Goal: Transaction & Acquisition: Purchase product/service

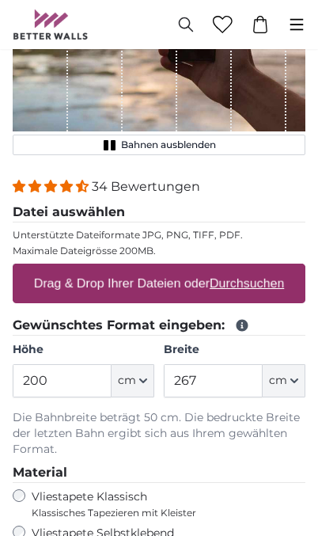
scroll to position [206, 0]
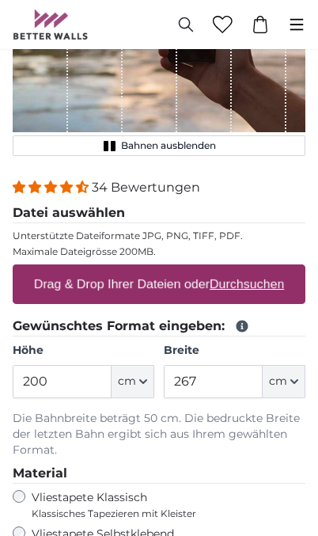
click at [143, 383] on icon "button" at bounding box center [143, 382] width 8 height 8
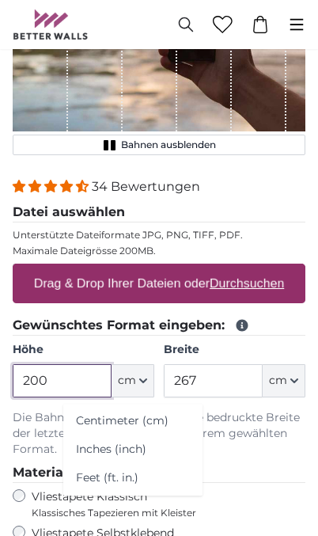
click at [42, 375] on input "200" at bounding box center [62, 380] width 99 height 33
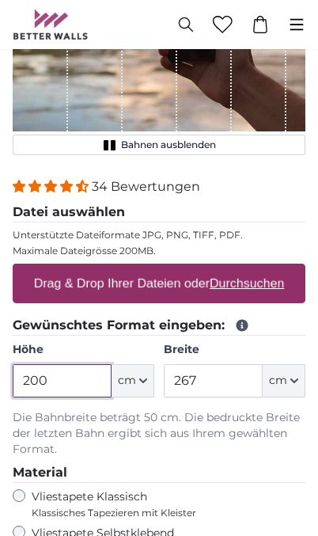
scroll to position [230, 0]
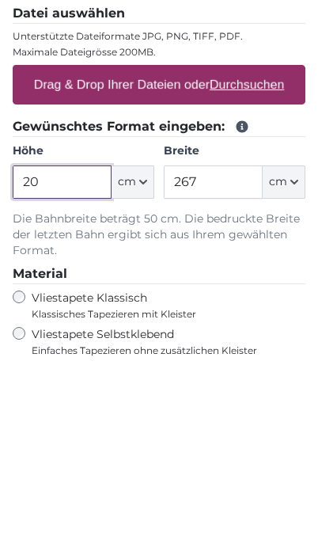
type input "2"
type input "300"
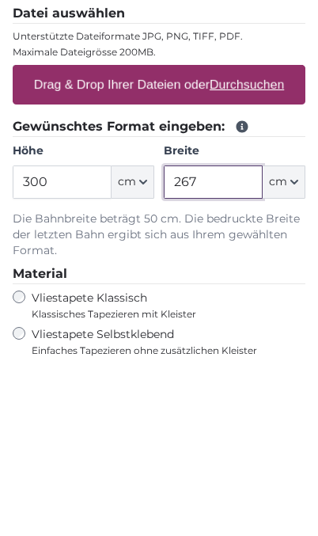
click at [237, 341] on input "267" at bounding box center [213, 357] width 99 height 33
type input "2"
type input "500"
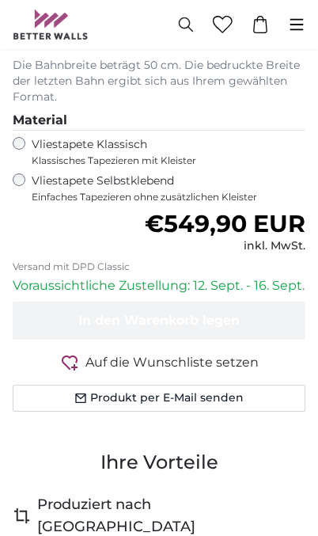
scroll to position [563, 0]
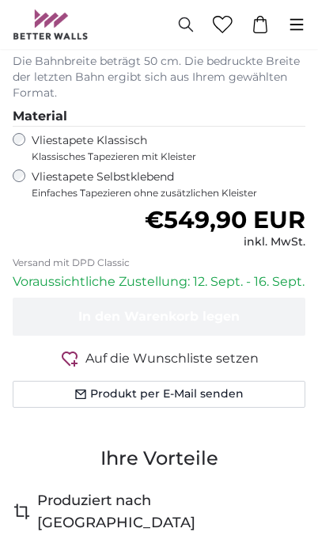
click at [74, 353] on icon "button" at bounding box center [69, 358] width 19 height 19
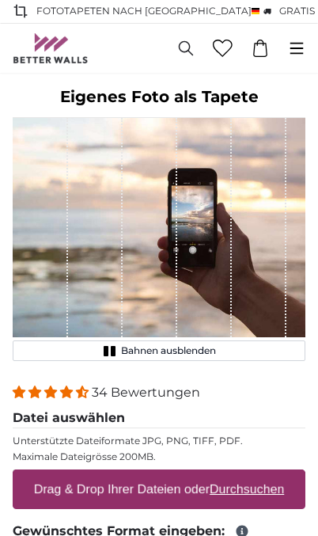
scroll to position [0, 0]
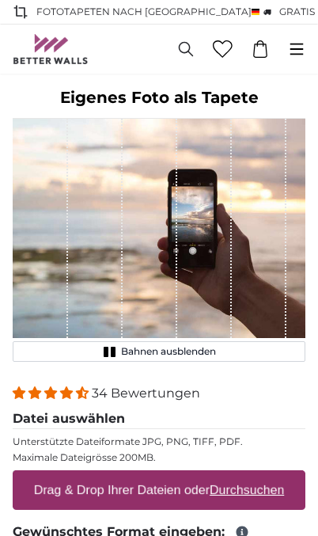
click at [127, 354] on span "Bahnen ausblenden" at bounding box center [168, 351] width 95 height 13
click at [124, 352] on span "Bahnen einblenden" at bounding box center [169, 351] width 93 height 13
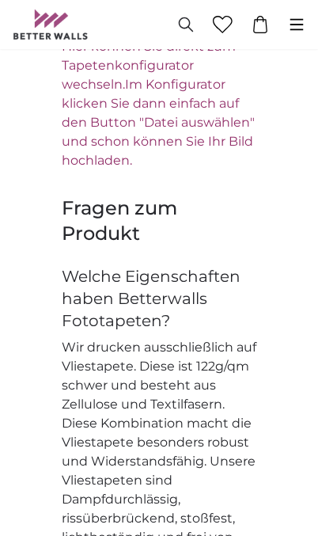
scroll to position [3179, 0]
